Goal: Complete application form

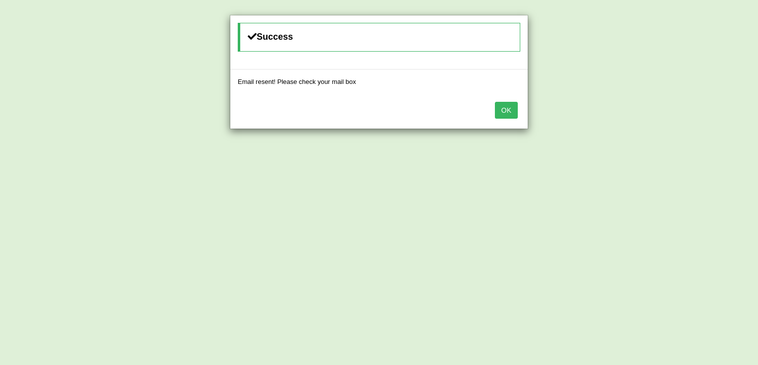
drag, startPoint x: 506, startPoint y: 109, endPoint x: 495, endPoint y: 110, distance: 10.5
click at [505, 109] on button "OK" at bounding box center [506, 110] width 23 height 17
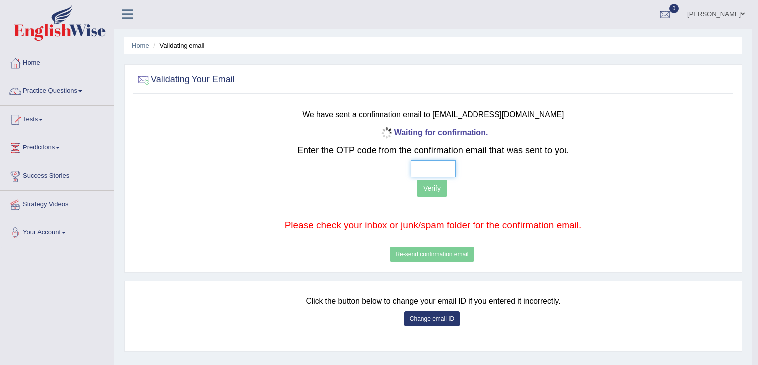
click at [417, 167] on input "text" at bounding box center [433, 169] width 45 height 17
click at [418, 170] on input "text" at bounding box center [433, 169] width 45 height 17
type input "4 8 4 1"
click at [428, 183] on button "Verify" at bounding box center [432, 188] width 30 height 17
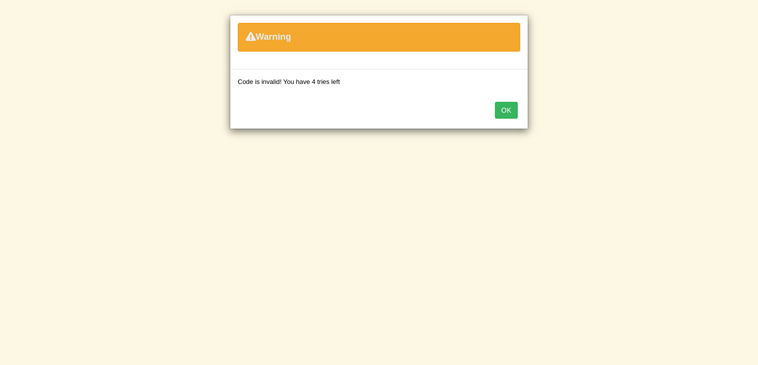
click at [507, 110] on button "OK" at bounding box center [506, 110] width 23 height 17
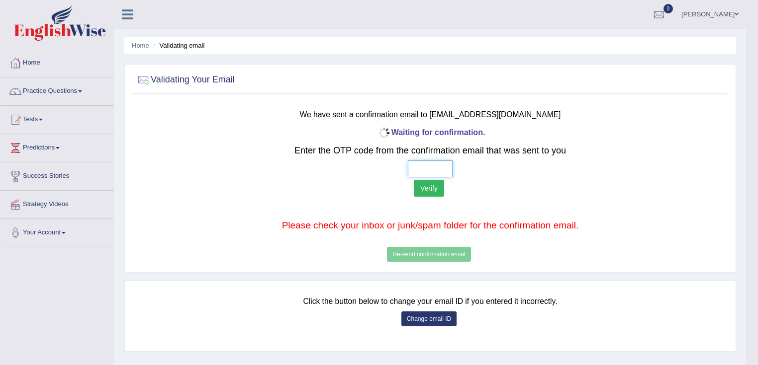
click at [414, 171] on input "text" at bounding box center [430, 169] width 45 height 17
type input "5 1 0 1"
click at [428, 189] on button "Verify" at bounding box center [429, 188] width 30 height 17
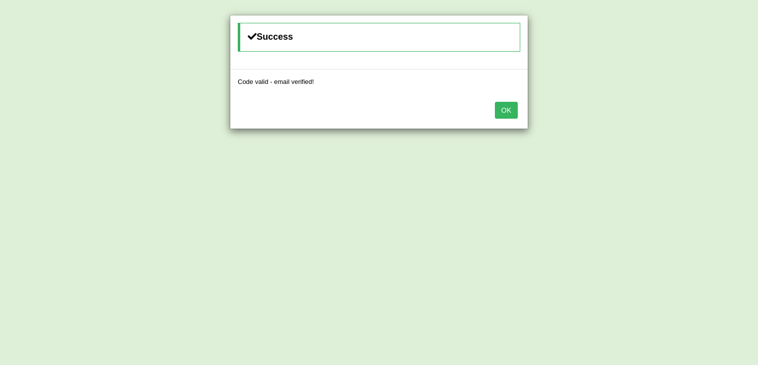
click at [502, 108] on button "OK" at bounding box center [506, 110] width 23 height 17
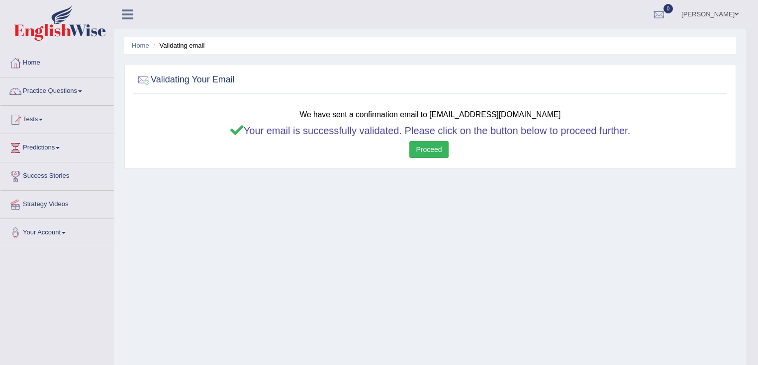
click at [422, 143] on link "Proceed" at bounding box center [428, 149] width 39 height 17
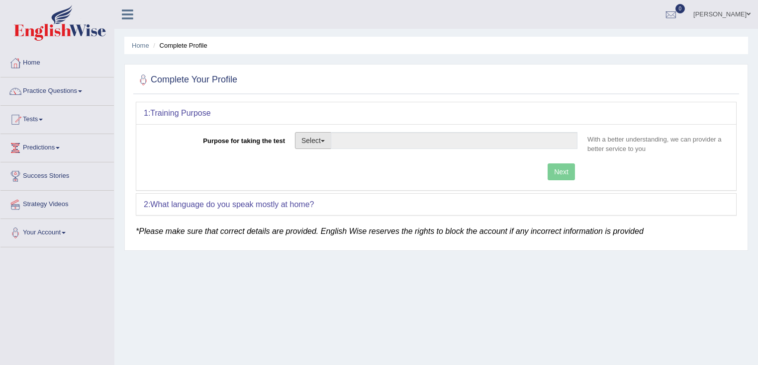
click at [318, 140] on button "Select" at bounding box center [313, 140] width 36 height 17
click at [324, 165] on link "Student Visa" at bounding box center [339, 162] width 89 height 13
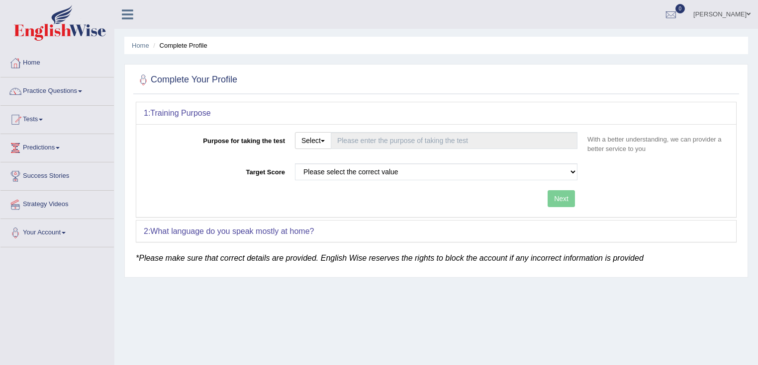
type input "Student Visa"
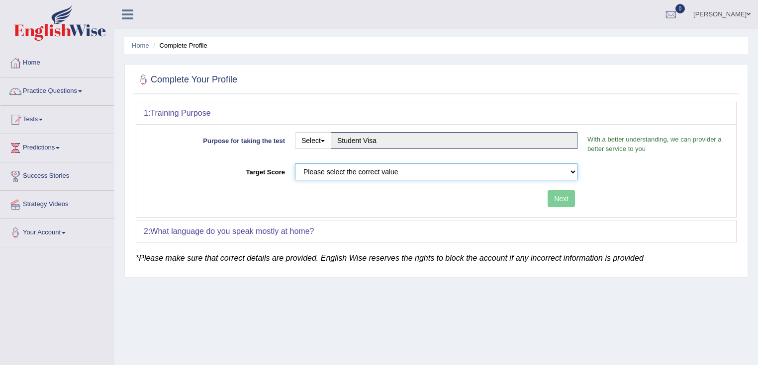
click at [340, 170] on select "Please select the correct value 50 (6 bands) 58 (6.5 bands) 65 (7 bands) 79 (8 …" at bounding box center [436, 172] width 282 height 17
select select "65"
click at [295, 164] on select "Please select the correct value 50 (6 bands) 58 (6.5 bands) 65 (7 bands) 79 (8 …" at bounding box center [436, 172] width 282 height 17
click at [559, 197] on button "Next" at bounding box center [560, 198] width 27 height 17
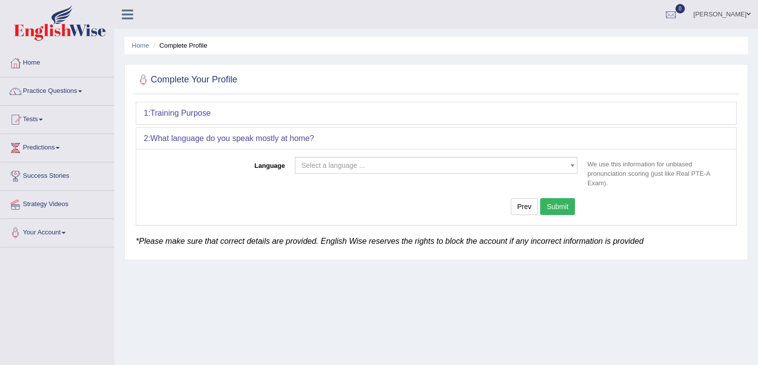
click at [363, 164] on span "Select a language ..." at bounding box center [333, 166] width 64 height 8
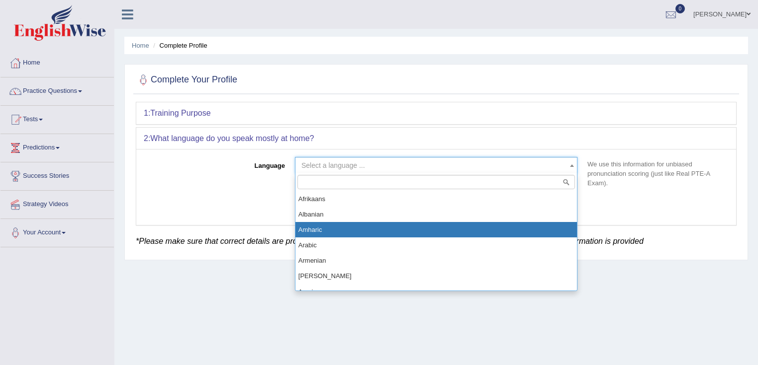
select select "Arabic"
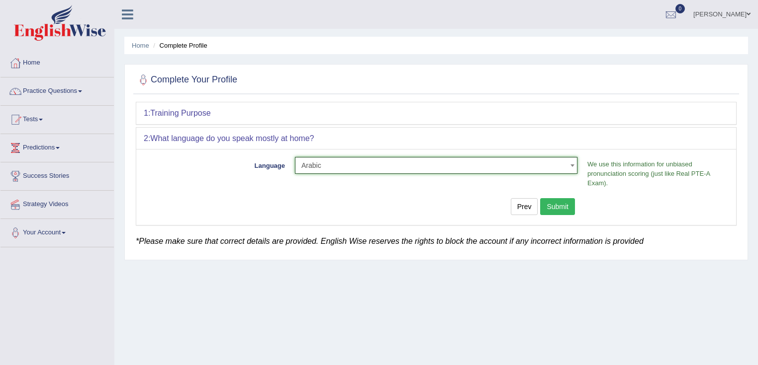
click at [567, 199] on button "Submit" at bounding box center [557, 206] width 35 height 17
